Goal: Task Accomplishment & Management: Complete application form

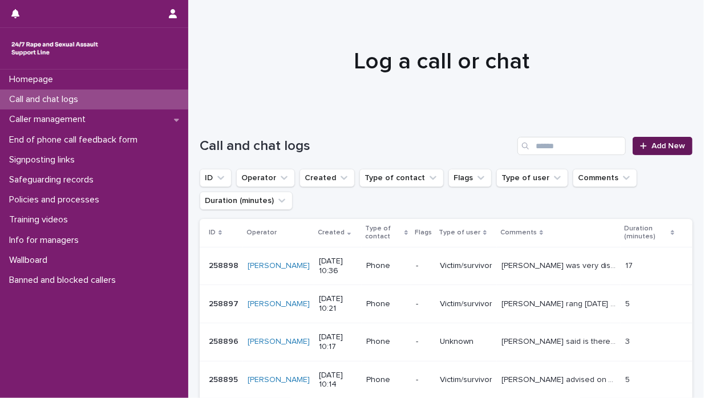
click at [657, 144] on span "Add New" at bounding box center [669, 146] width 34 height 8
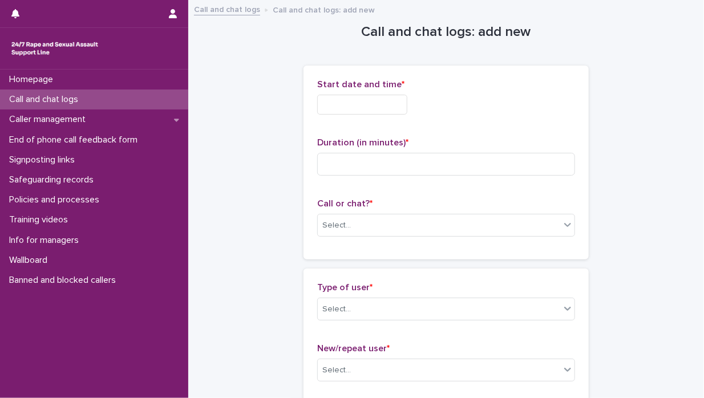
click at [325, 104] on input "text" at bounding box center [362, 105] width 90 height 20
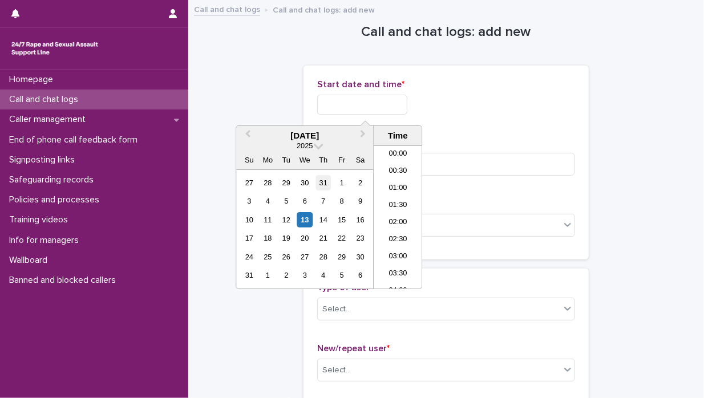
scroll to position [297, 0]
click at [306, 217] on div "13" at bounding box center [304, 219] width 15 height 15
drag, startPoint x: 406, startPoint y: 196, endPoint x: 401, endPoint y: 189, distance: 9.0
click at [402, 190] on ul "00:00 00:30 01:00 01:30 02:00 02:30 03:00 03:30 04:00 04:30 05:00 05:30 06:00 0…" at bounding box center [398, 217] width 49 height 143
drag, startPoint x: 401, startPoint y: 189, endPoint x: 395, endPoint y: 199, distance: 12.0
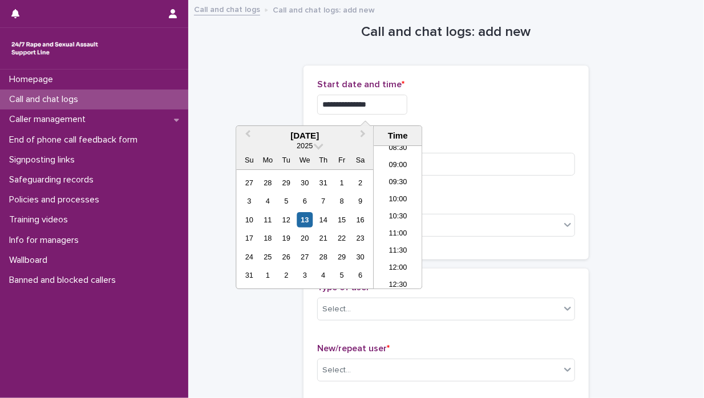
click at [395, 199] on li "10:00" at bounding box center [398, 200] width 49 height 17
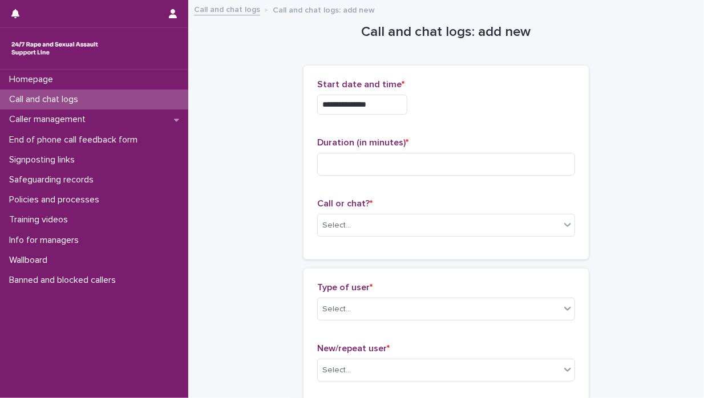
click at [378, 104] on input "**********" at bounding box center [362, 105] width 90 height 20
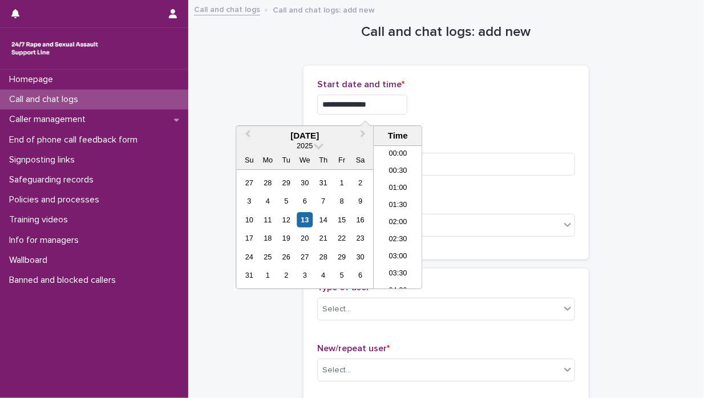
scroll to position [280, 0]
type input "**********"
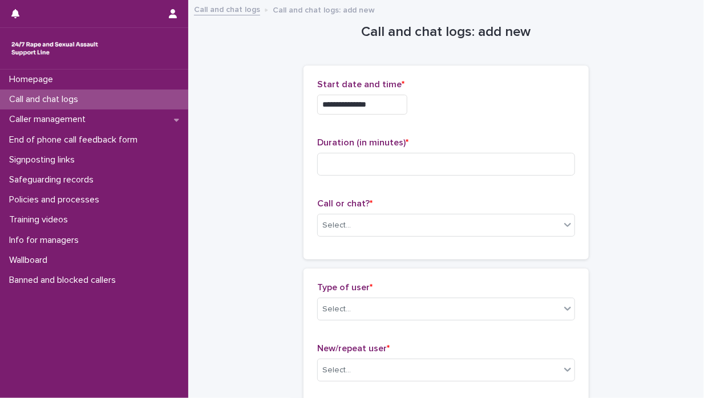
click at [492, 124] on div "**********" at bounding box center [446, 162] width 258 height 167
click at [332, 167] on input at bounding box center [446, 164] width 258 height 23
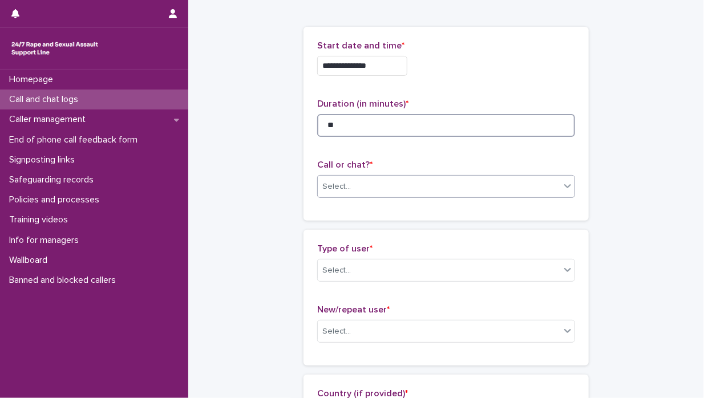
scroll to position [57, 0]
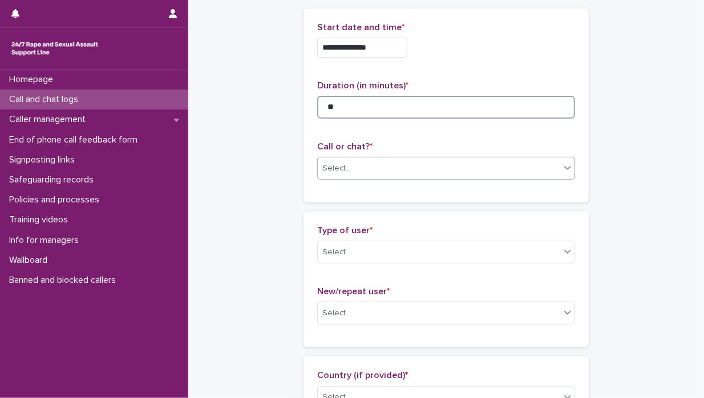
type input "**"
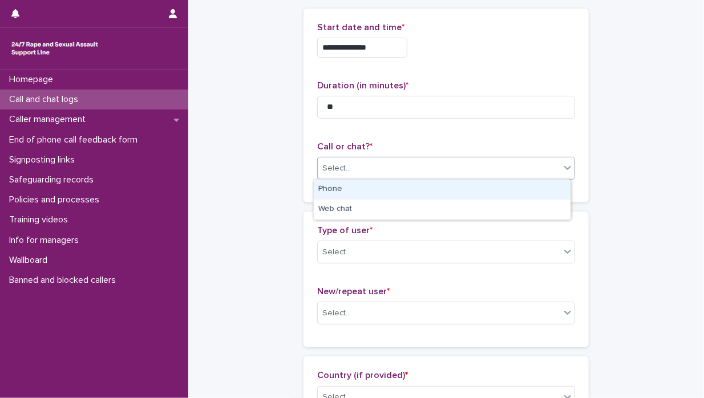
click at [563, 169] on icon at bounding box center [567, 167] width 11 height 11
click at [533, 191] on div "Phone" at bounding box center [442, 190] width 257 height 20
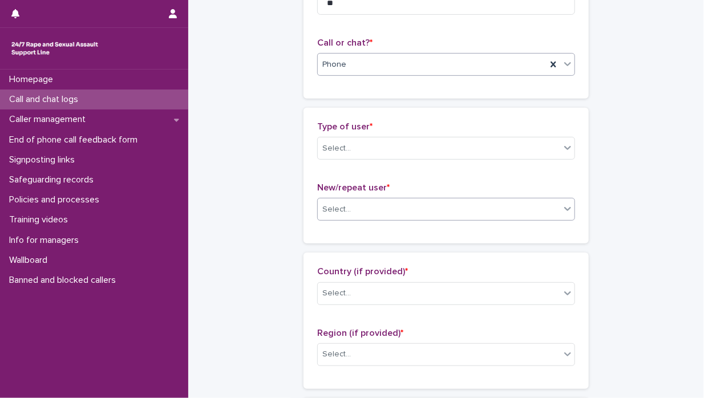
scroll to position [171, 0]
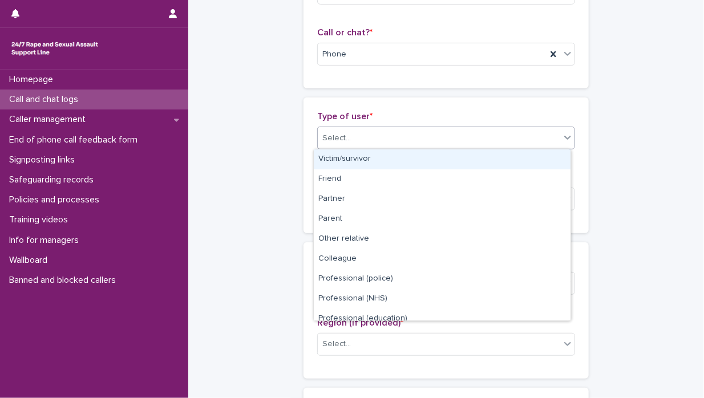
click at [562, 138] on icon at bounding box center [567, 137] width 11 height 11
click at [499, 155] on div "Victim/survivor" at bounding box center [442, 160] width 257 height 20
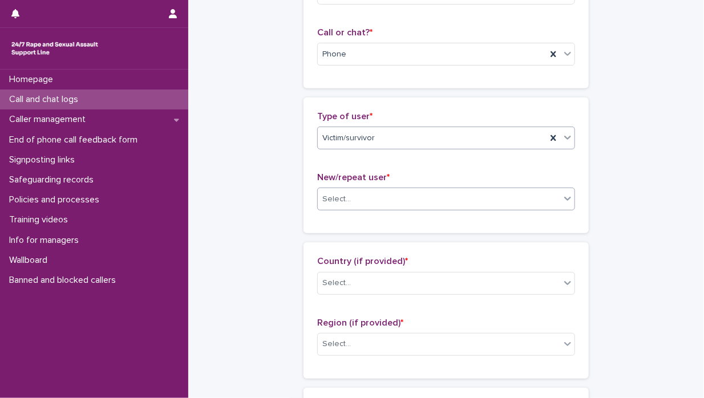
click at [564, 196] on icon at bounding box center [567, 198] width 11 height 11
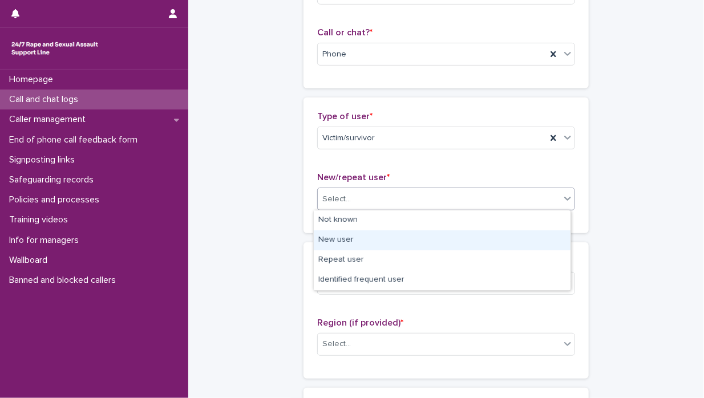
click at [431, 240] on div "New user" at bounding box center [442, 241] width 257 height 20
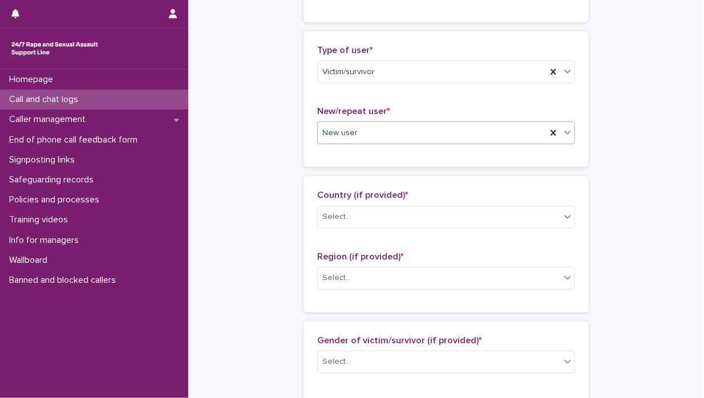
scroll to position [285, 0]
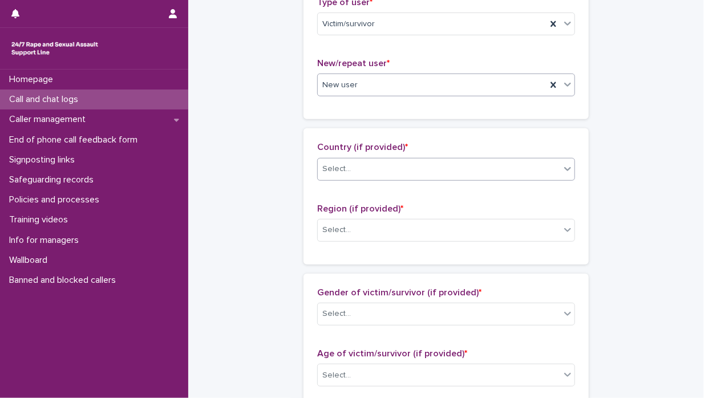
click at [564, 169] on icon at bounding box center [567, 169] width 7 height 4
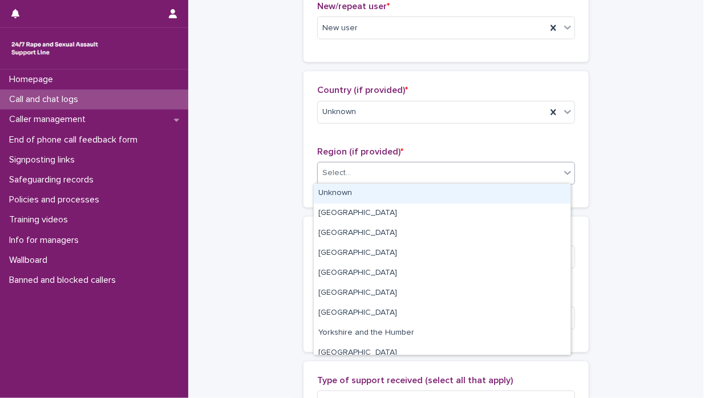
click at [566, 173] on icon at bounding box center [567, 172] width 11 height 11
click at [527, 193] on div "Unknown" at bounding box center [442, 194] width 257 height 20
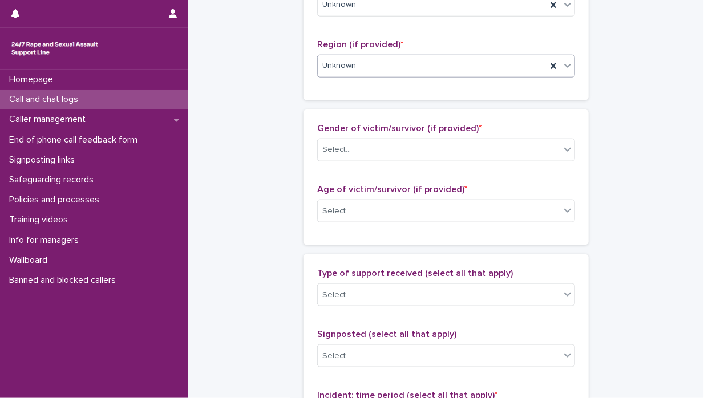
scroll to position [457, 0]
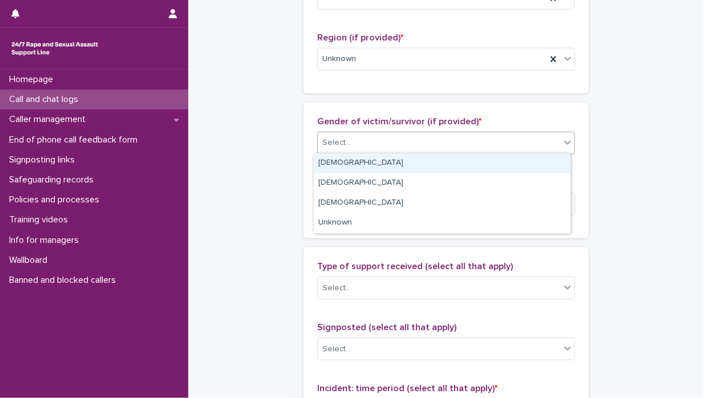
click at [565, 142] on icon at bounding box center [567, 142] width 11 height 11
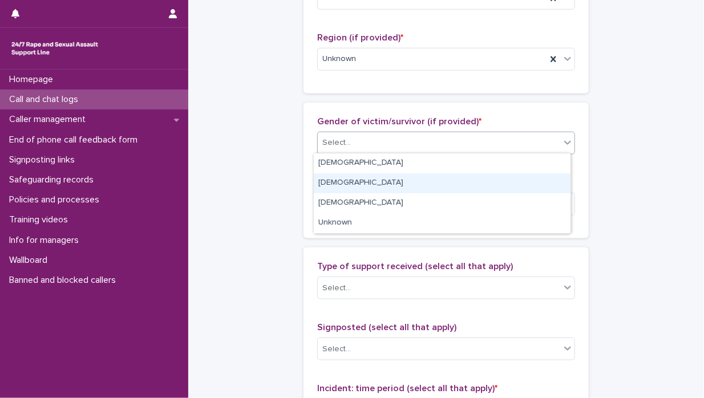
click at [470, 185] on div "[DEMOGRAPHIC_DATA]" at bounding box center [442, 183] width 257 height 20
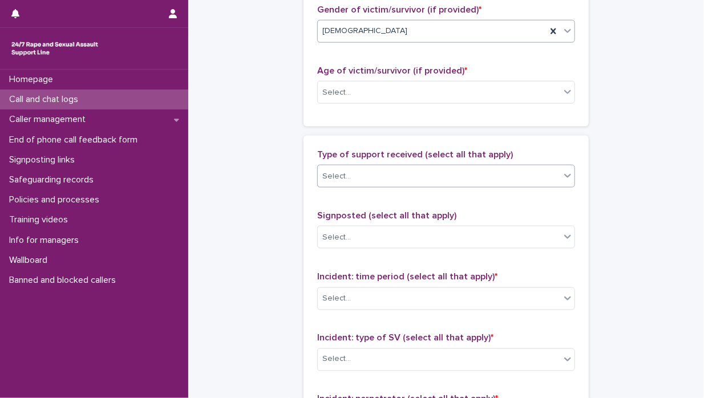
scroll to position [571, 0]
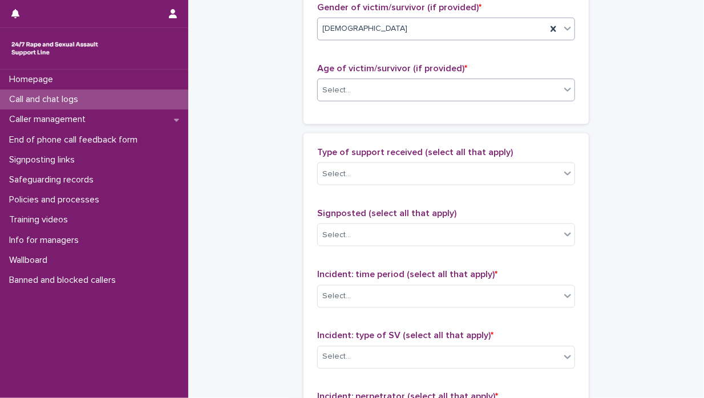
click at [564, 88] on icon at bounding box center [567, 90] width 7 height 4
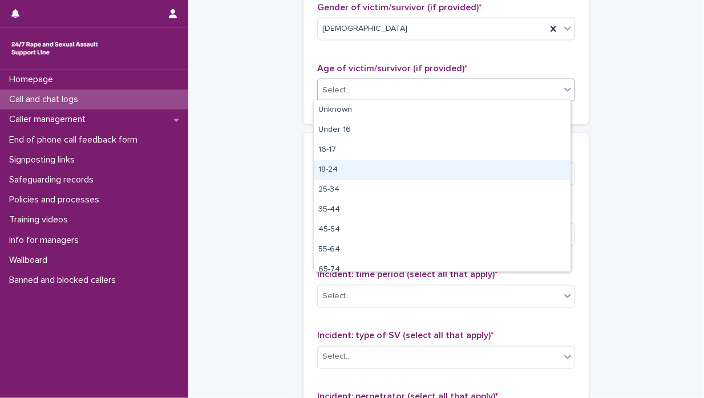
click at [402, 169] on div "18-24" at bounding box center [442, 170] width 257 height 20
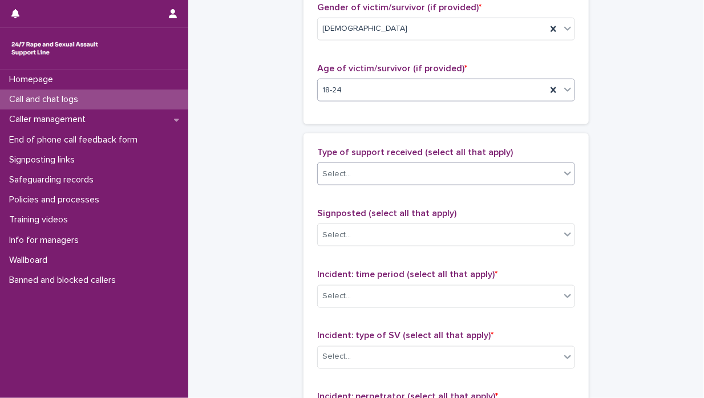
click at [565, 172] on icon at bounding box center [567, 174] width 7 height 4
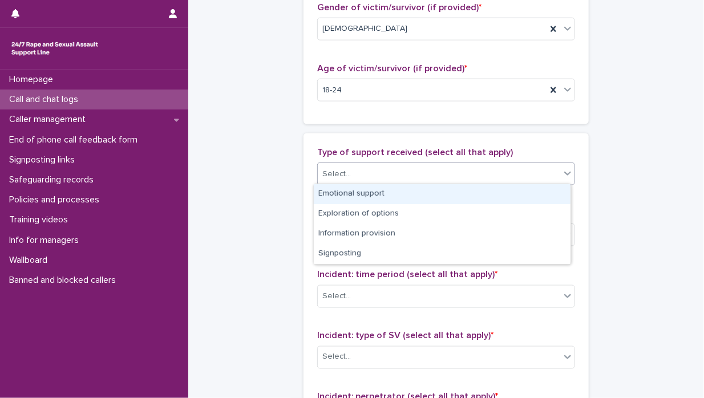
click at [472, 192] on div "Emotional support" at bounding box center [442, 194] width 257 height 20
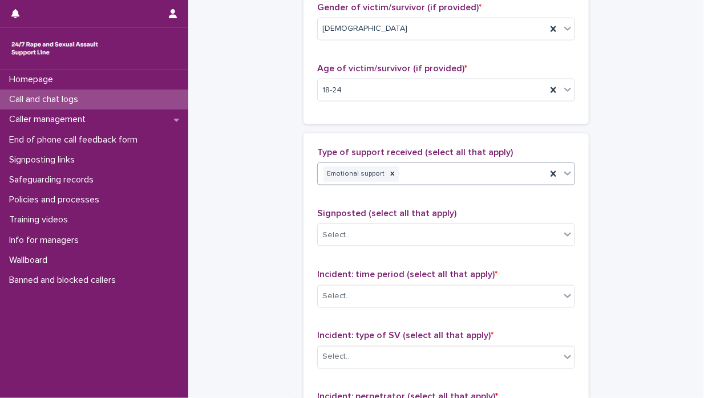
scroll to position [628, 0]
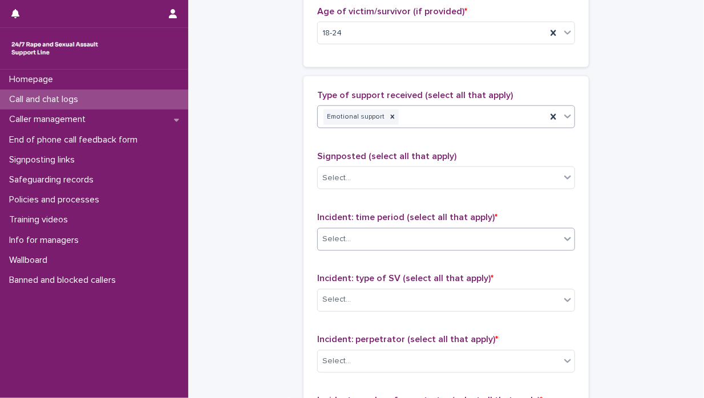
click at [564, 237] on icon at bounding box center [567, 239] width 7 height 4
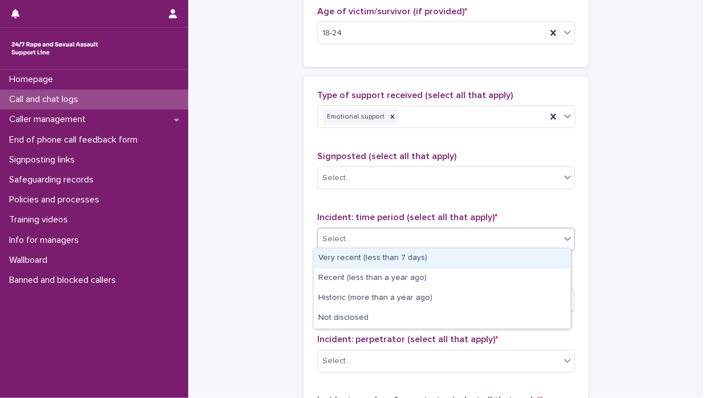
click at [438, 261] on div "Very recent (less than 7 days)" at bounding box center [442, 259] width 257 height 20
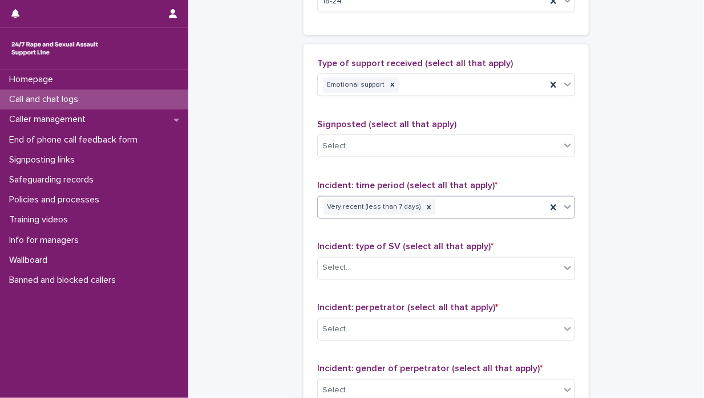
scroll to position [685, 0]
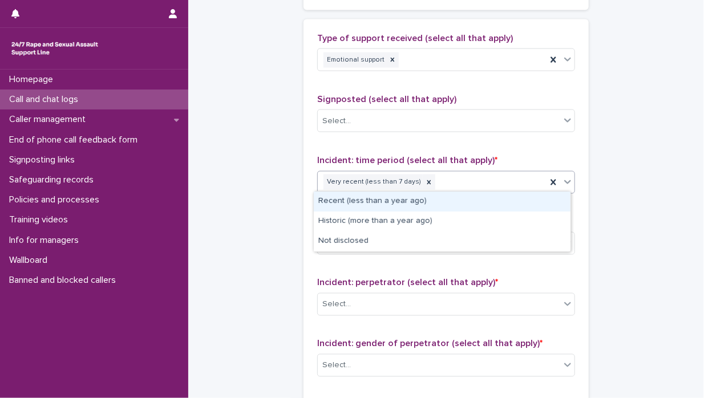
click at [564, 180] on icon at bounding box center [567, 182] width 7 height 4
click at [472, 205] on div "Recent (less than a year ago)" at bounding box center [442, 202] width 257 height 20
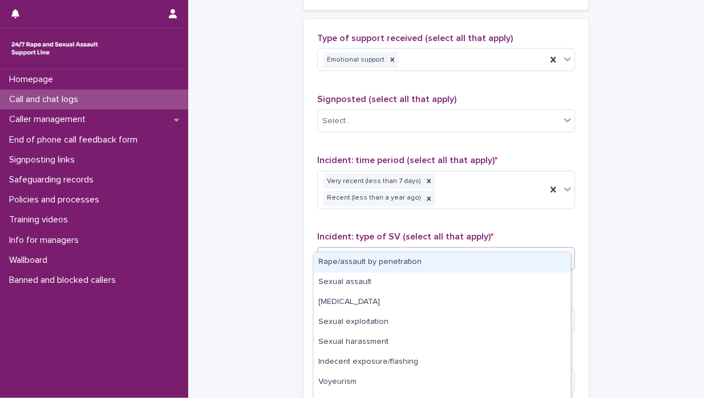
click at [564, 257] on icon at bounding box center [567, 259] width 7 height 4
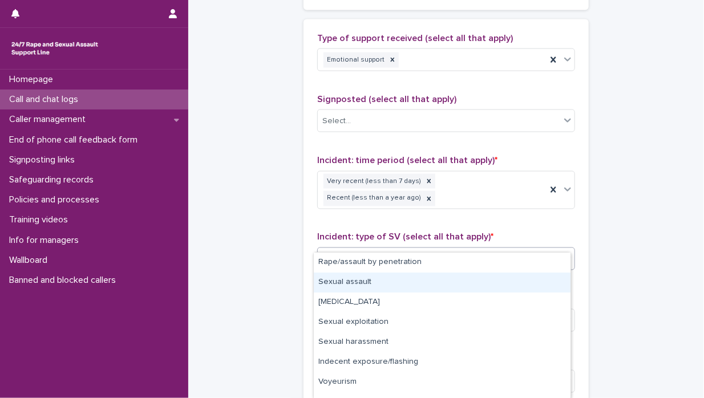
click at [430, 286] on div "Sexual assault" at bounding box center [442, 283] width 257 height 20
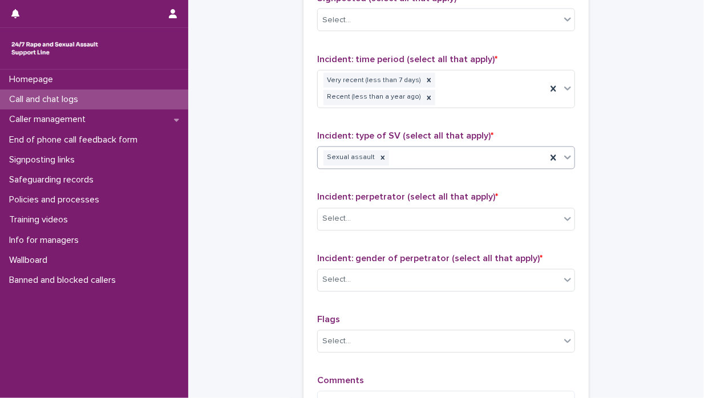
scroll to position [799, 0]
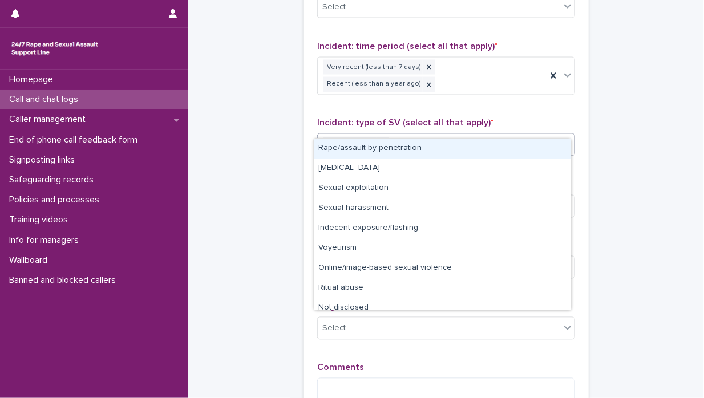
click at [564, 139] on icon at bounding box center [567, 144] width 11 height 11
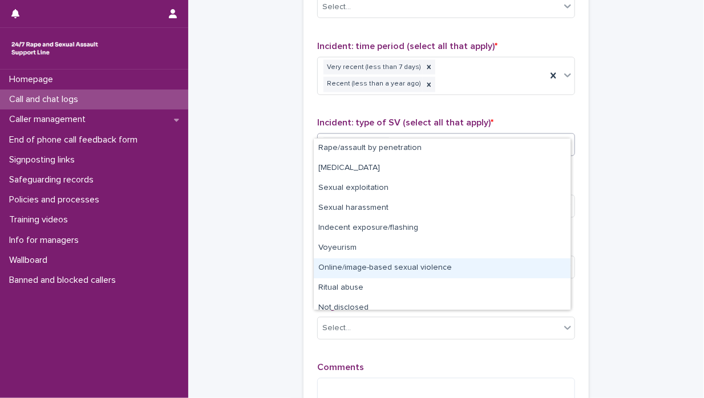
click at [411, 268] on div "Online/image-based sexual violence" at bounding box center [442, 268] width 257 height 20
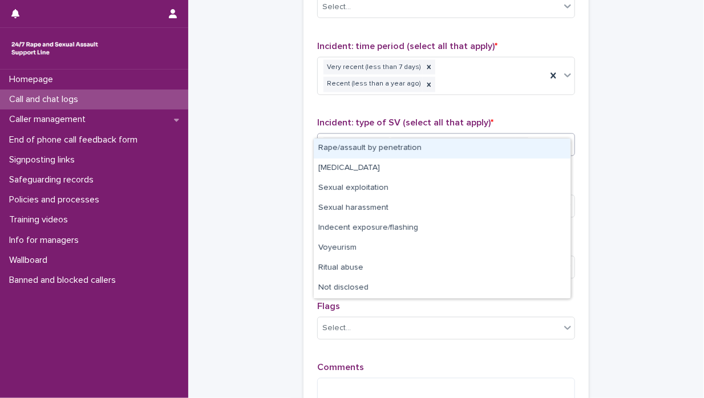
click at [564, 143] on icon at bounding box center [567, 145] width 7 height 4
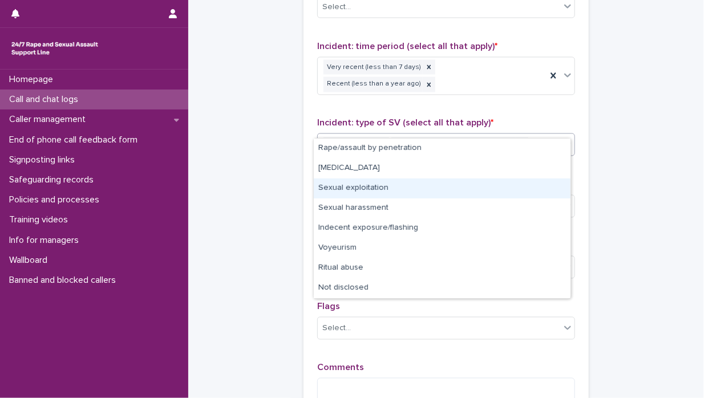
click at [472, 185] on div "Sexual exploitation" at bounding box center [442, 189] width 257 height 20
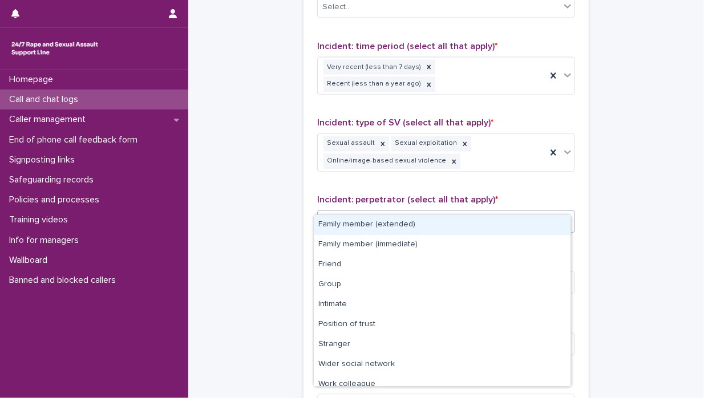
click at [564, 216] on icon at bounding box center [567, 221] width 11 height 11
click at [453, 226] on div "Family member (extended)" at bounding box center [442, 225] width 257 height 20
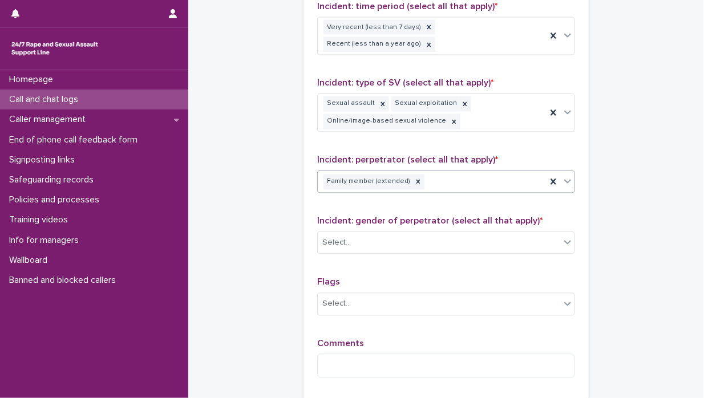
scroll to position [856, 0]
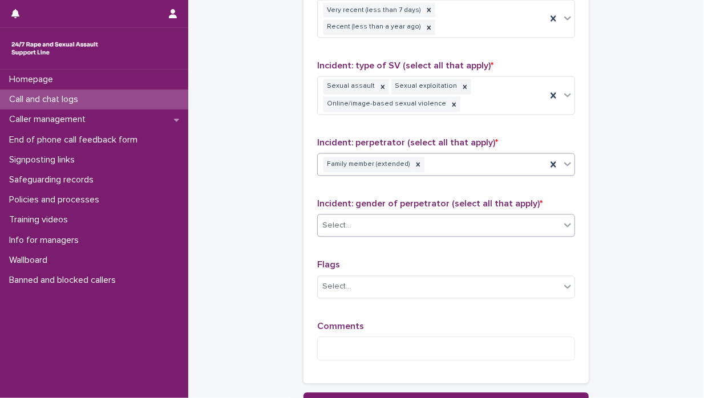
click at [565, 224] on icon at bounding box center [567, 226] width 7 height 4
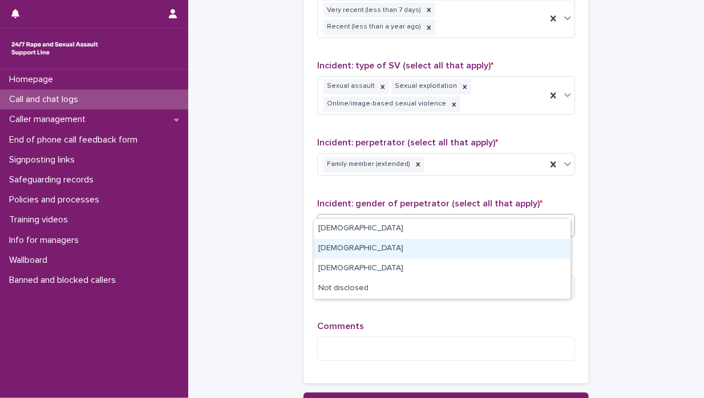
click at [449, 245] on div "[DEMOGRAPHIC_DATA]" at bounding box center [442, 249] width 257 height 20
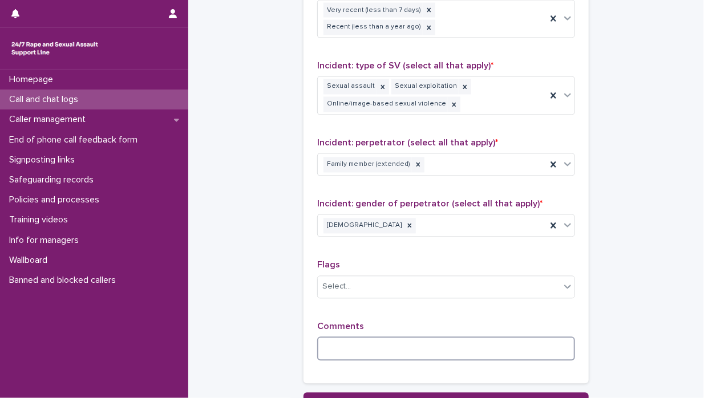
click at [329, 337] on textarea at bounding box center [446, 349] width 258 height 25
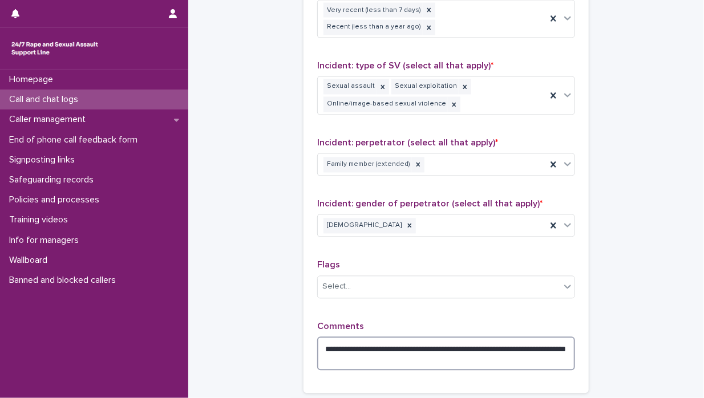
click at [393, 337] on textarea "**********" at bounding box center [446, 354] width 258 height 34
click at [471, 341] on textarea "**********" at bounding box center [446, 354] width 258 height 34
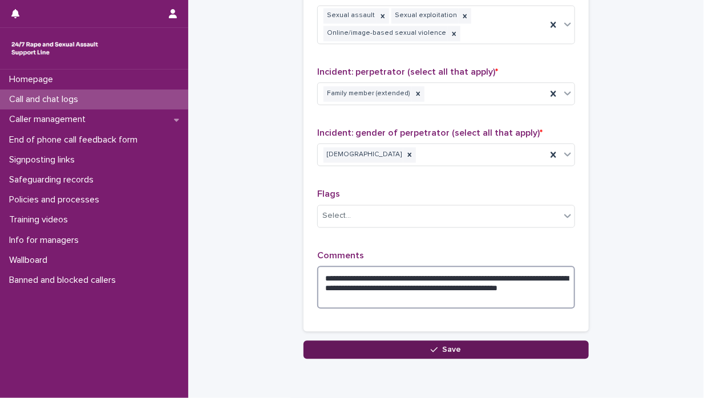
scroll to position [958, 0]
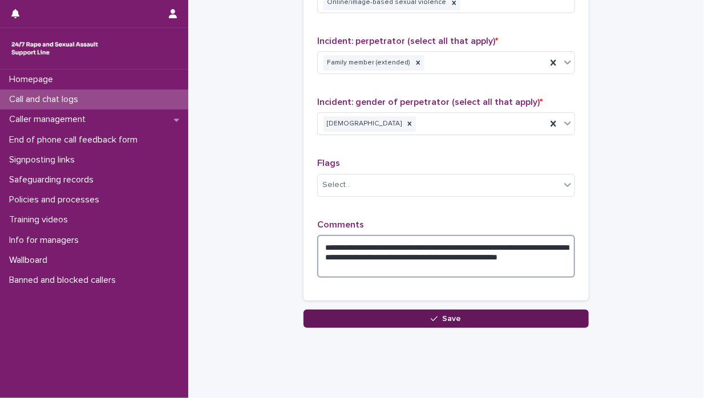
type textarea "**********"
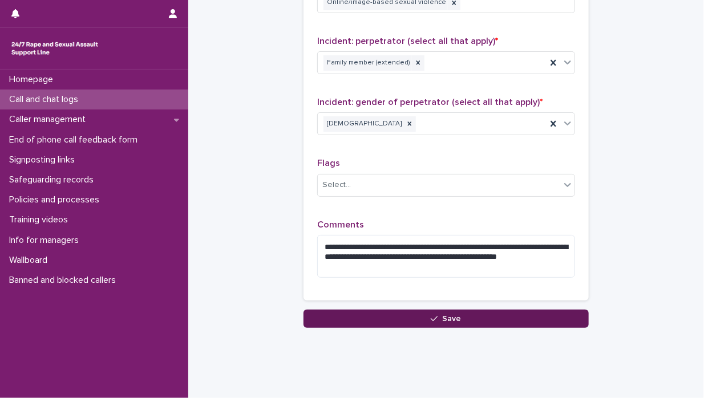
click at [452, 315] on span "Save" at bounding box center [452, 319] width 19 height 8
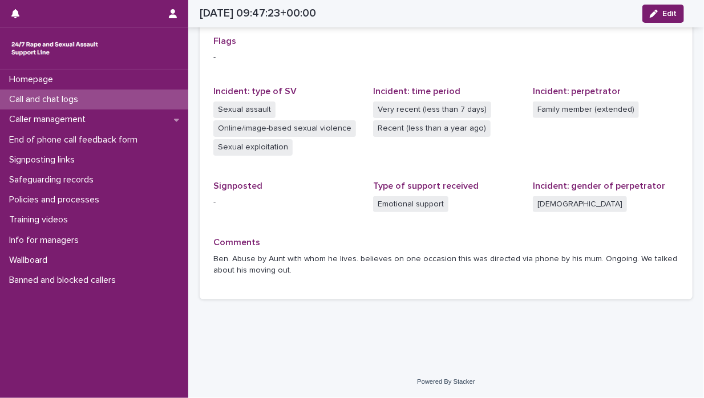
scroll to position [257, 0]
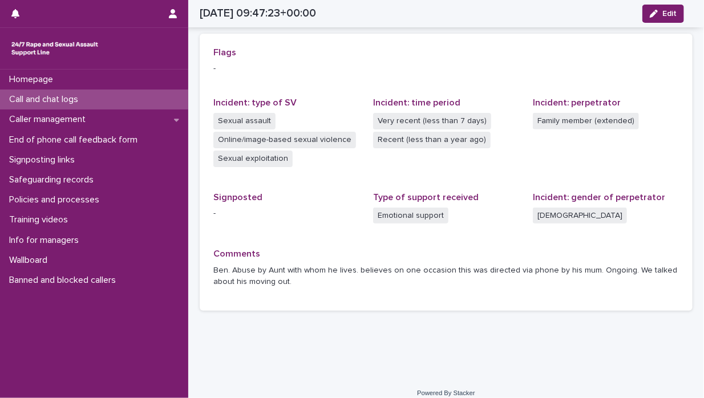
click at [92, 96] on div "Call and chat logs" at bounding box center [94, 100] width 188 height 20
